Goal: Check status

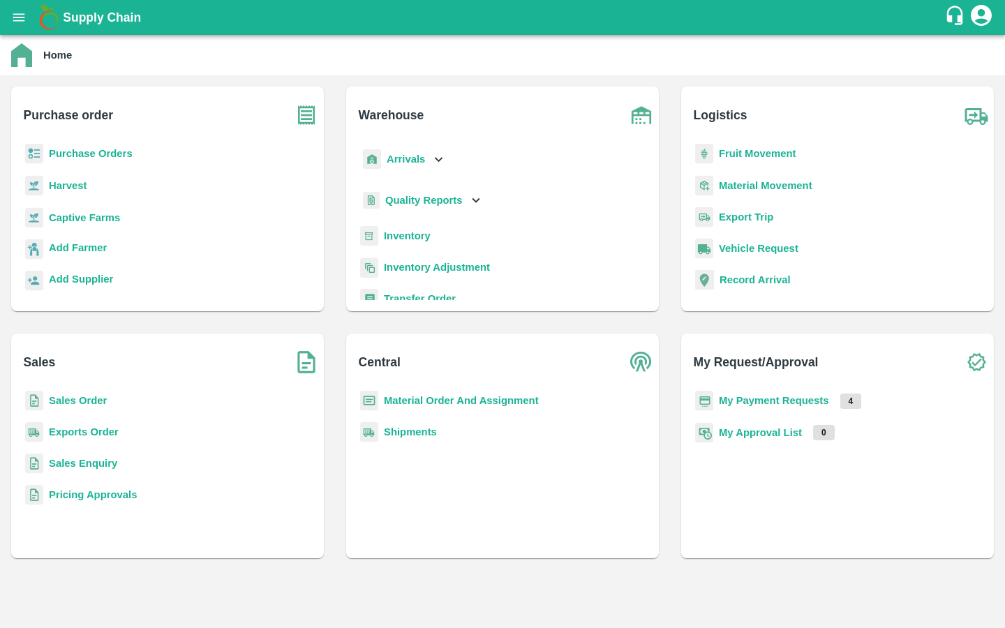
click at [21, 25] on button "open drawer" at bounding box center [19, 17] width 32 height 32
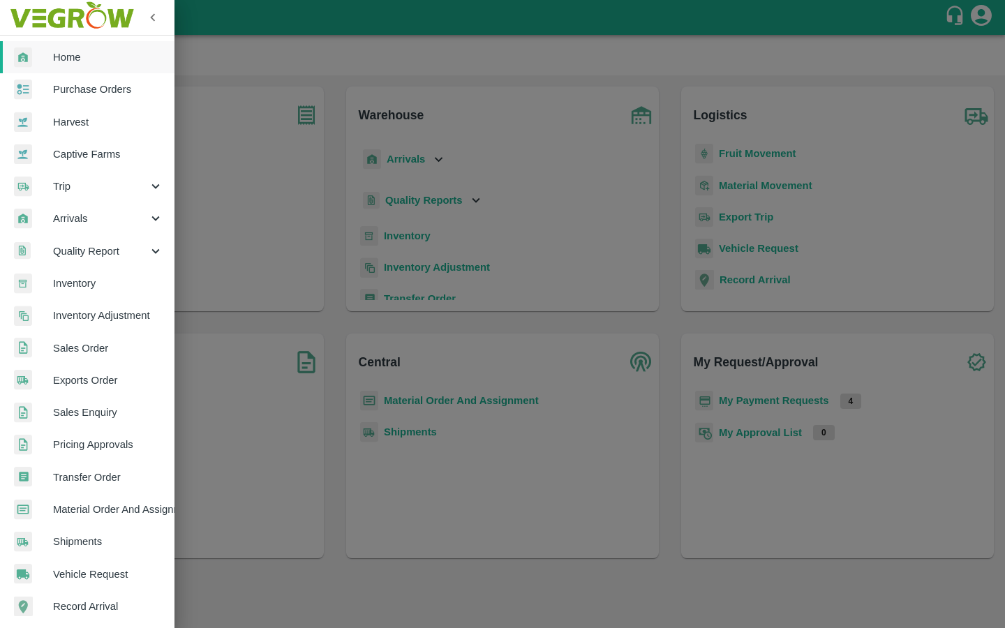
scroll to position [167, 0]
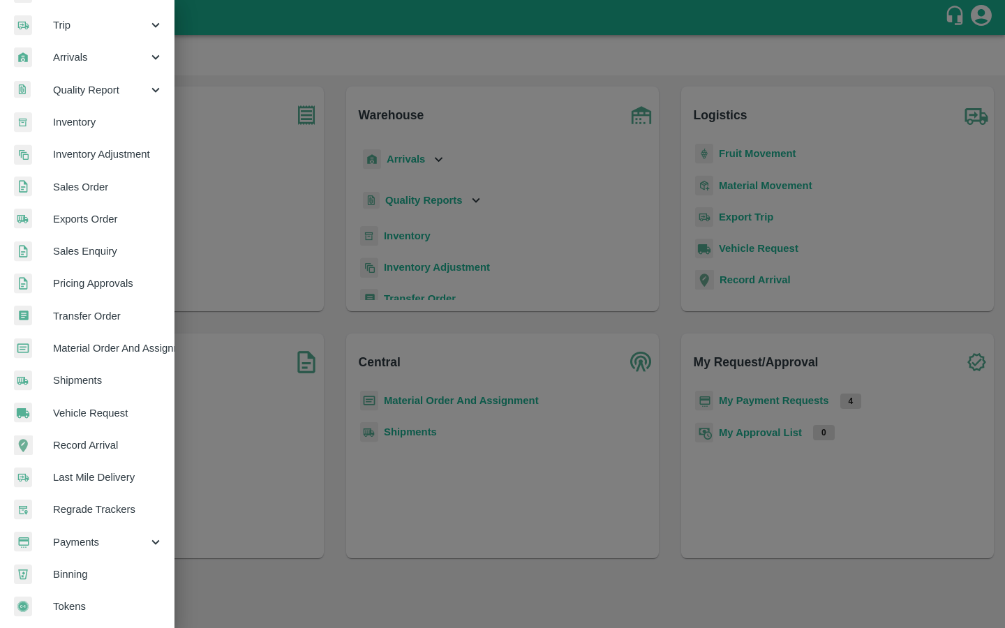
click at [82, 535] on span "Payments" at bounding box center [100, 542] width 95 height 15
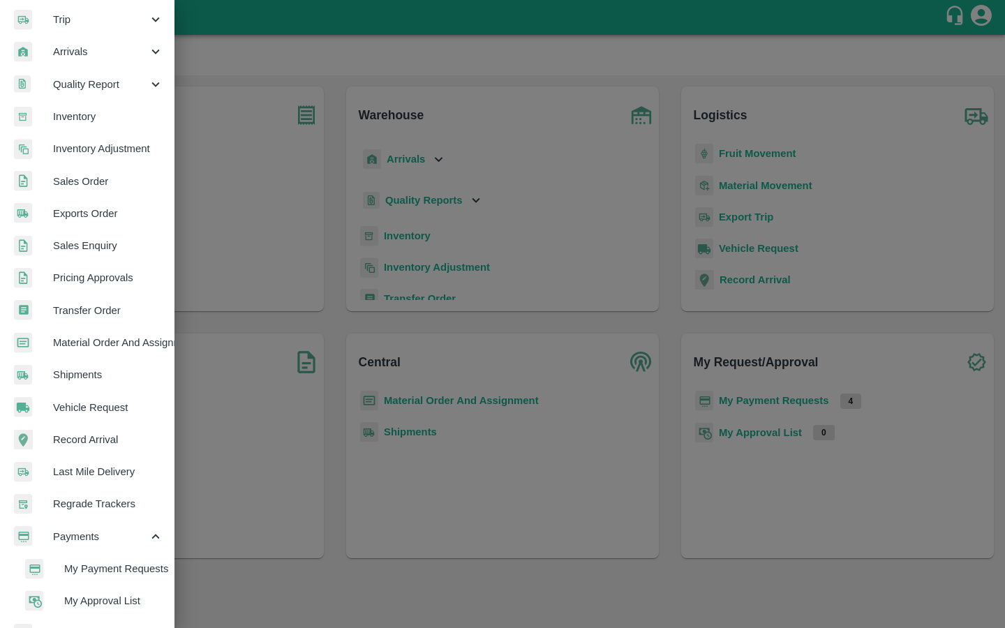
click at [76, 559] on li "My Payment Requests" at bounding box center [92, 569] width 163 height 32
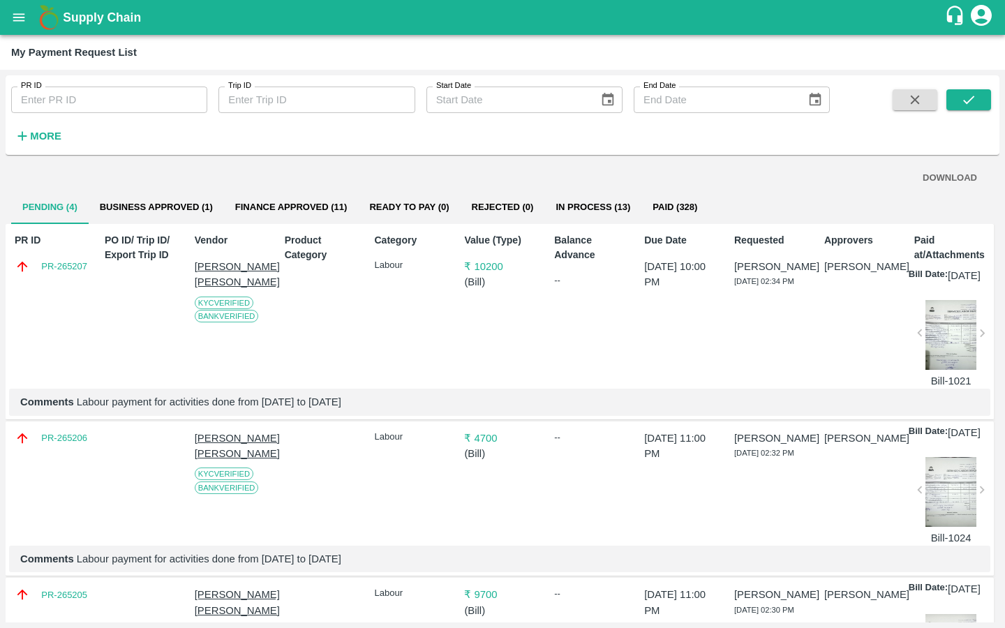
click at [202, 210] on button "Business Approved (1)" at bounding box center [156, 208] width 135 height 34
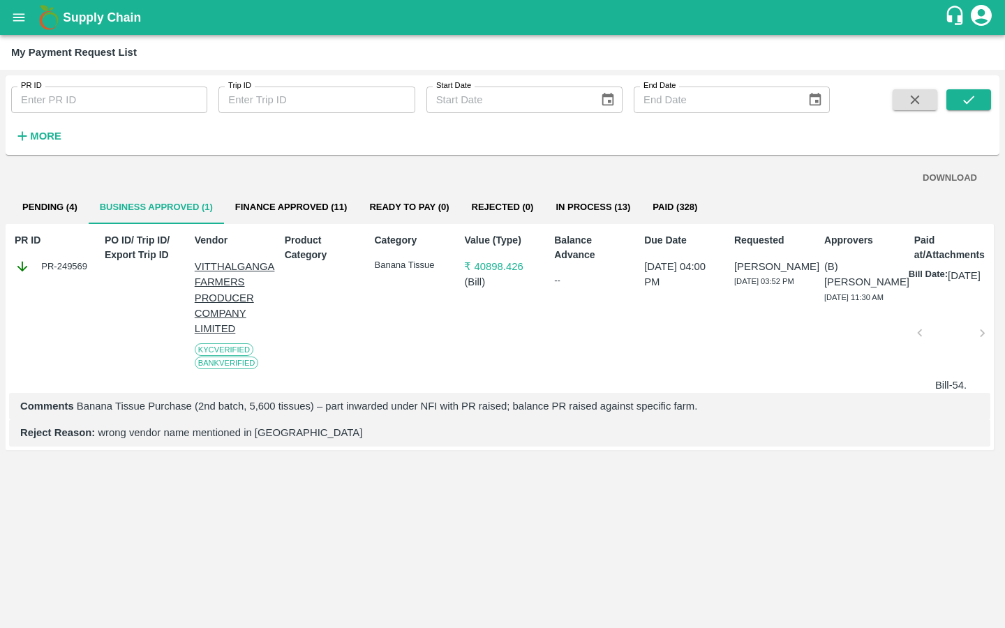
click at [288, 212] on button "Finance Approved (11)" at bounding box center [291, 208] width 135 height 34
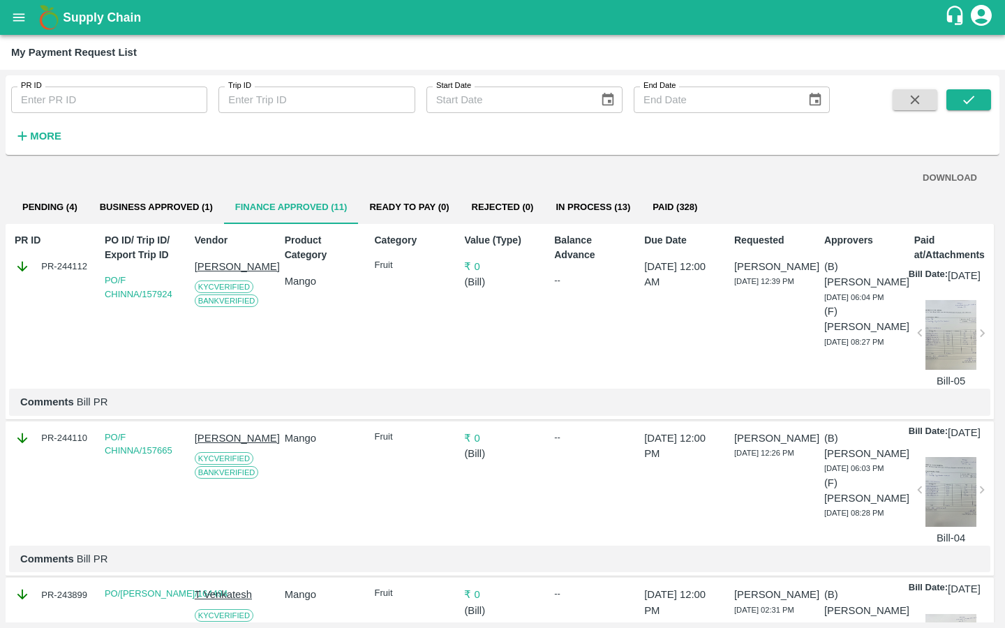
click at [121, 206] on button "Business Approved (1)" at bounding box center [156, 208] width 135 height 34
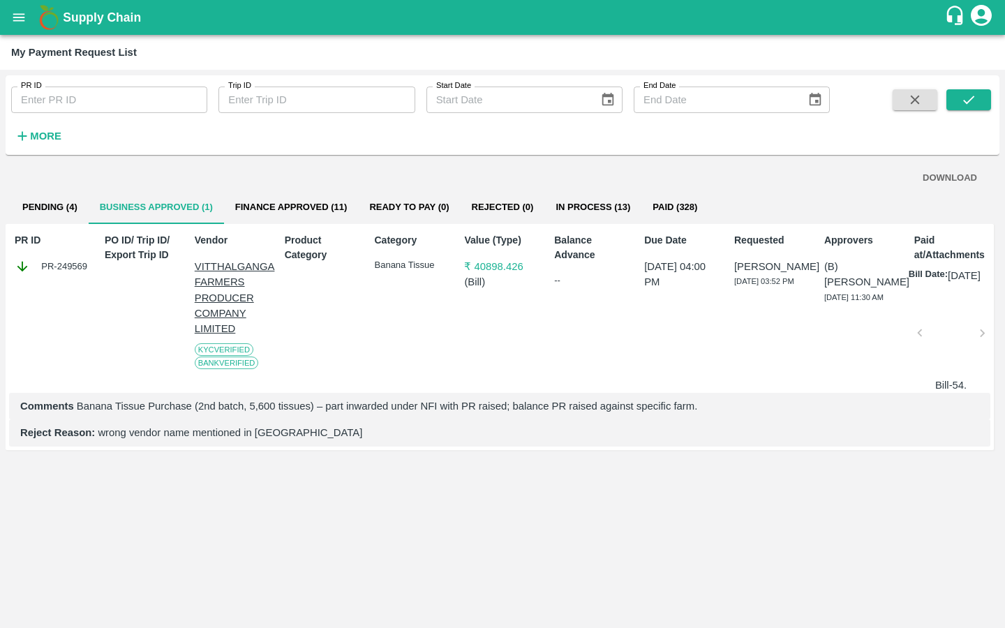
click at [44, 206] on button "Pending (4)" at bounding box center [49, 208] width 77 height 34
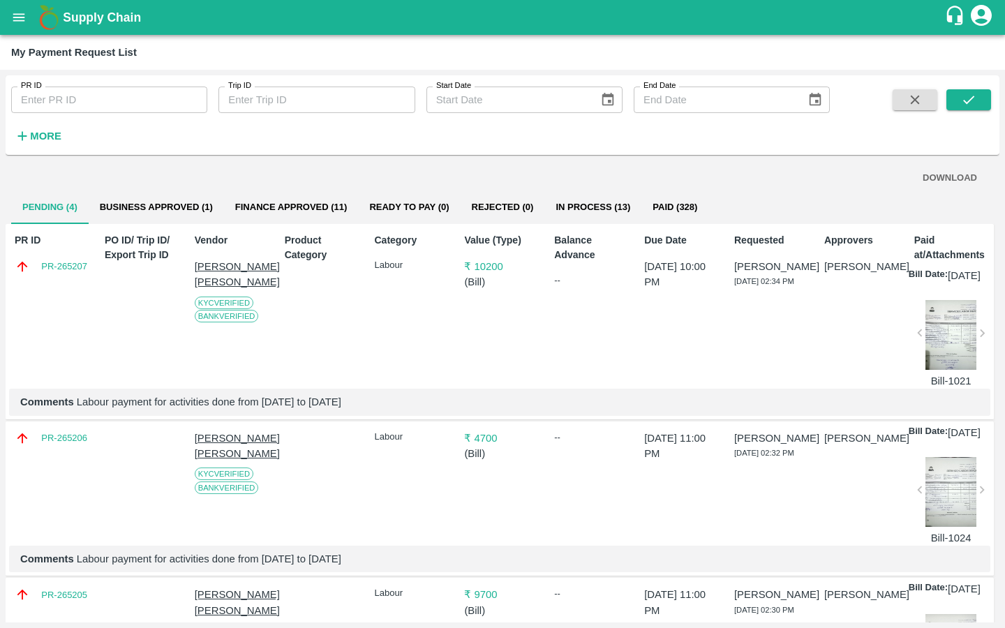
click at [183, 193] on button "Business Approved (1)" at bounding box center [156, 208] width 135 height 34
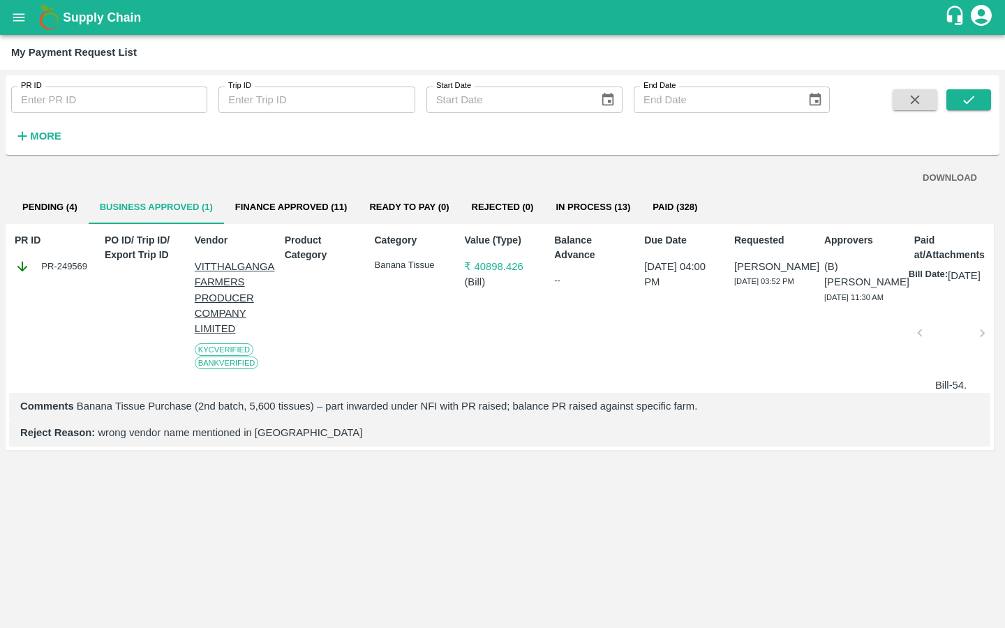
click at [5, 214] on div "PR ID PR ID Trip ID Trip ID Start Date Start Date End Date End Date More DOWNLO…" at bounding box center [502, 349] width 1005 height 558
click at [41, 212] on button "Pending (4)" at bounding box center [49, 208] width 77 height 34
